Goal: Register for event/course

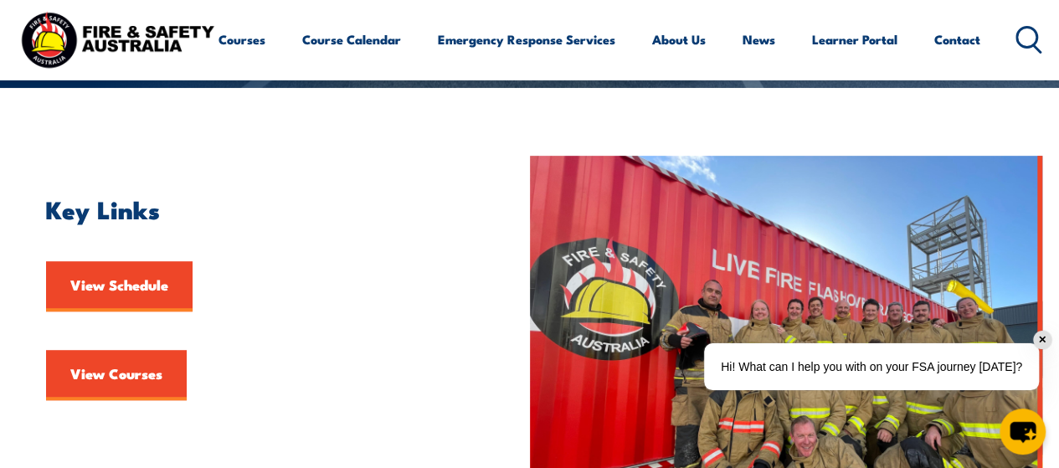
scroll to position [335, 0]
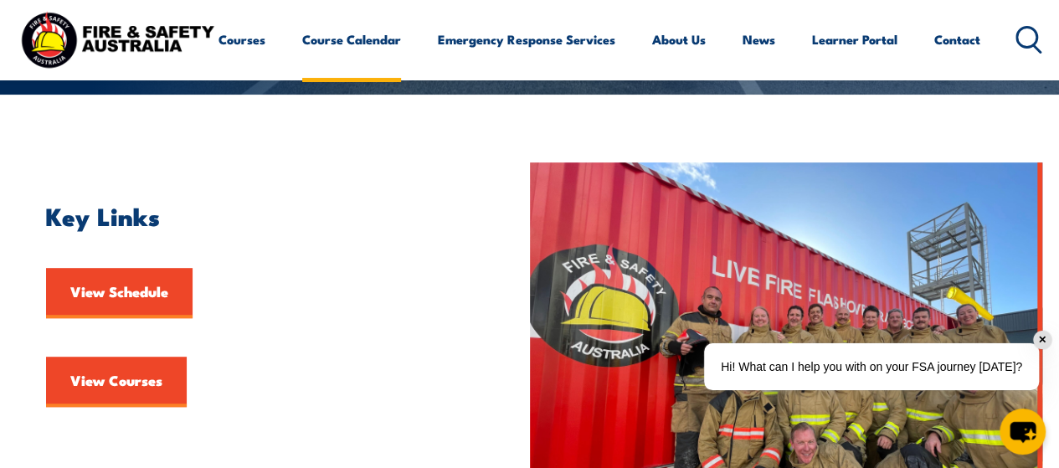
click at [302, 59] on link "Course Calendar" at bounding box center [351, 39] width 99 height 40
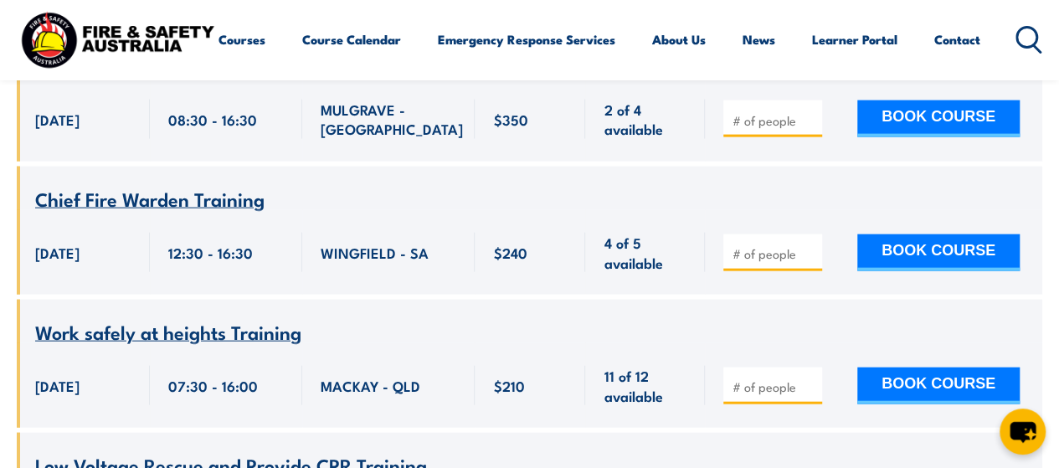
scroll to position [5022, 0]
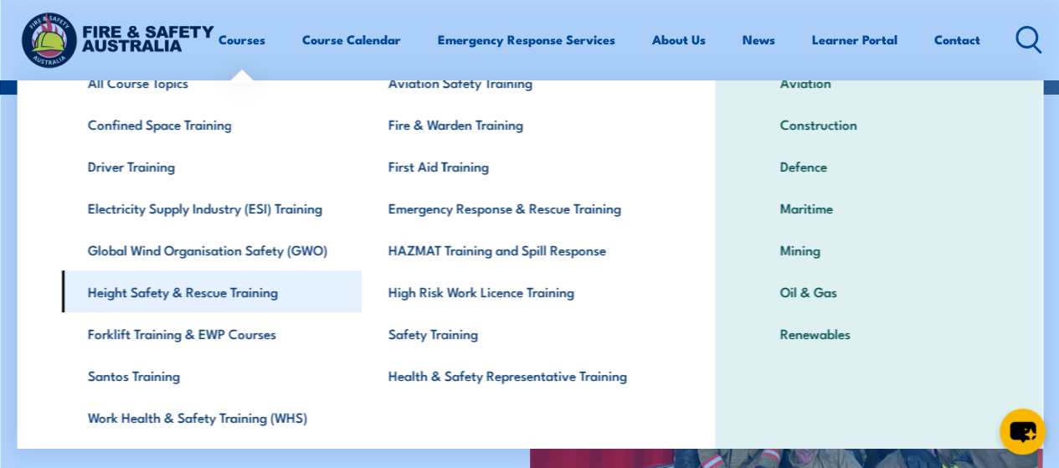
scroll to position [161, 0]
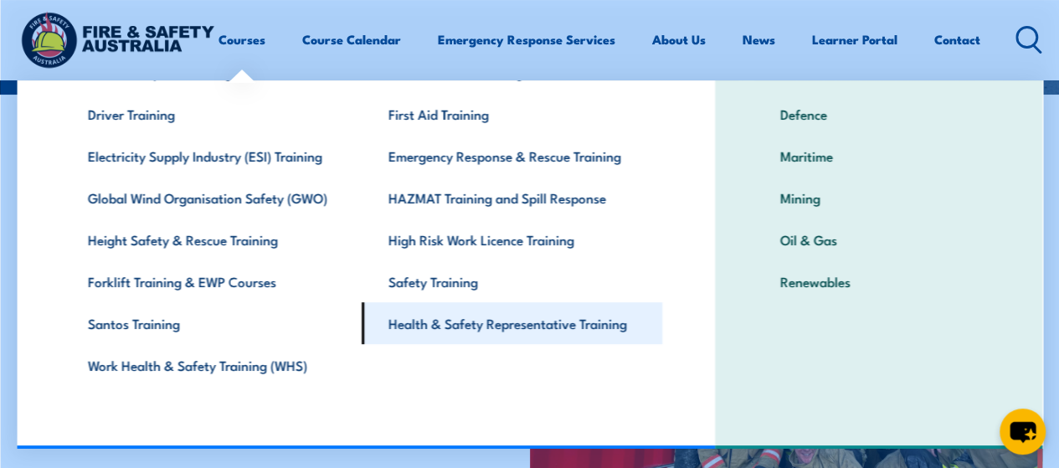
click at [432, 326] on link "Health & Safety Representative Training" at bounding box center [512, 323] width 300 height 42
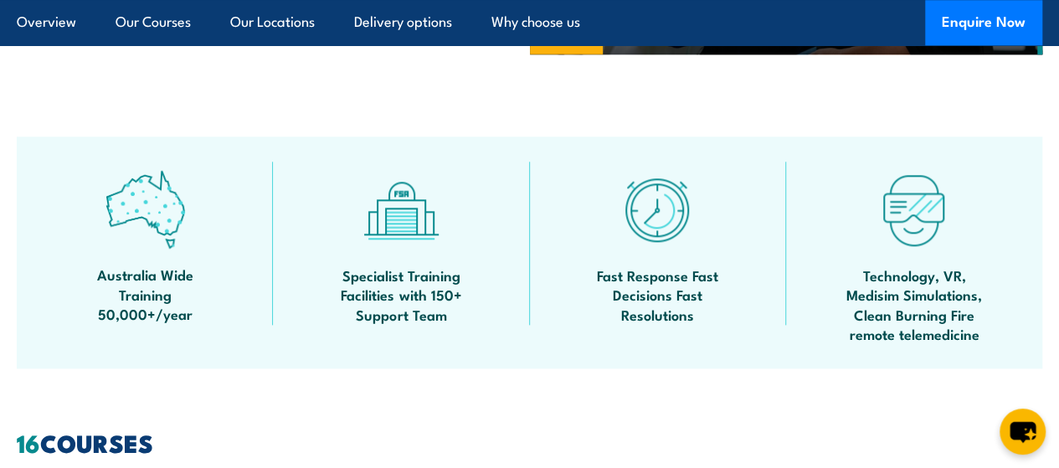
scroll to position [961, 0]
